Goal: Check status: Check status

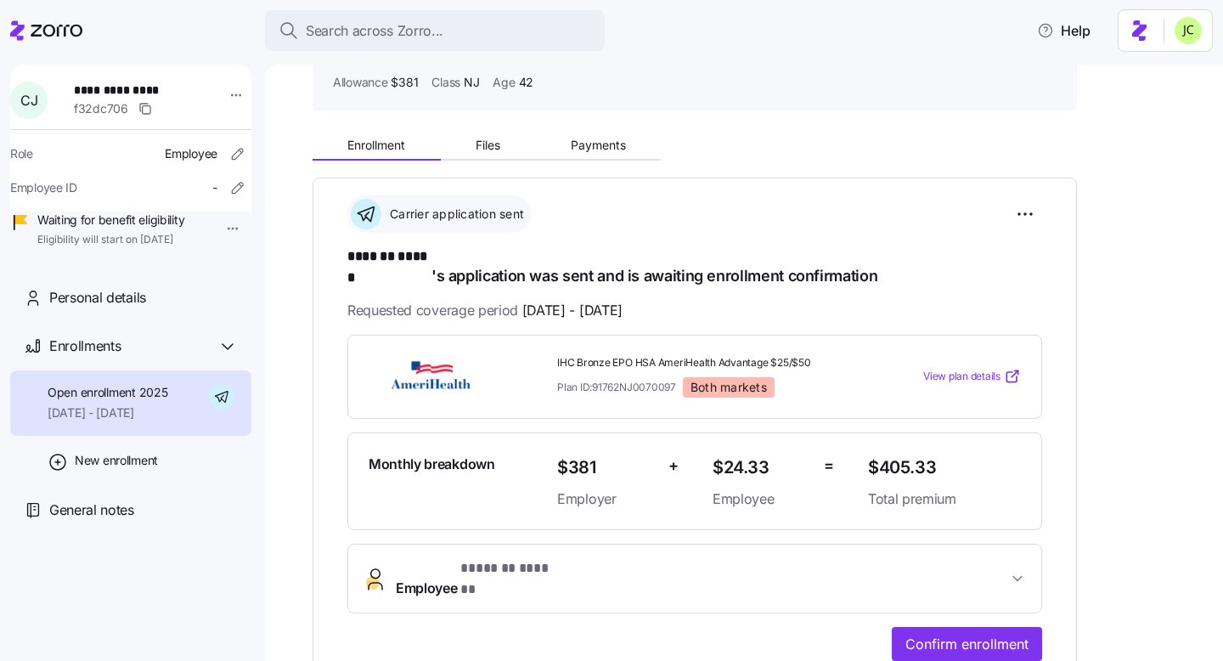
scroll to position [165, 0]
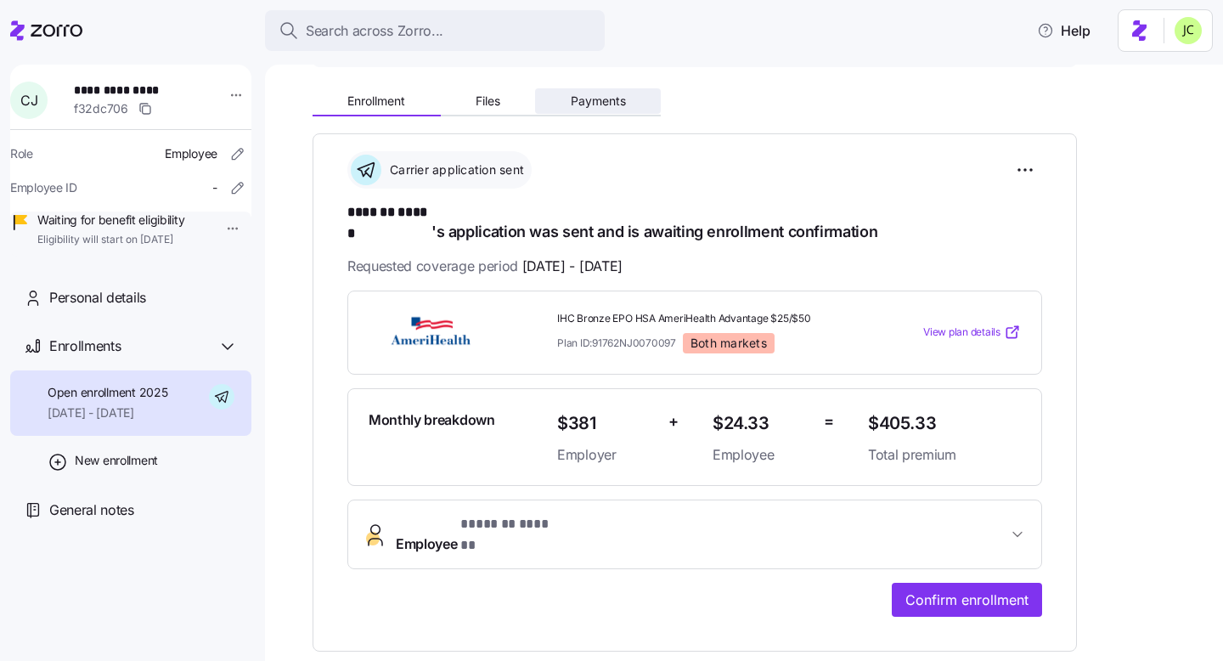
click at [586, 89] on button "Payments" at bounding box center [598, 100] width 126 height 25
